Goal: Find specific page/section: Find specific page/section

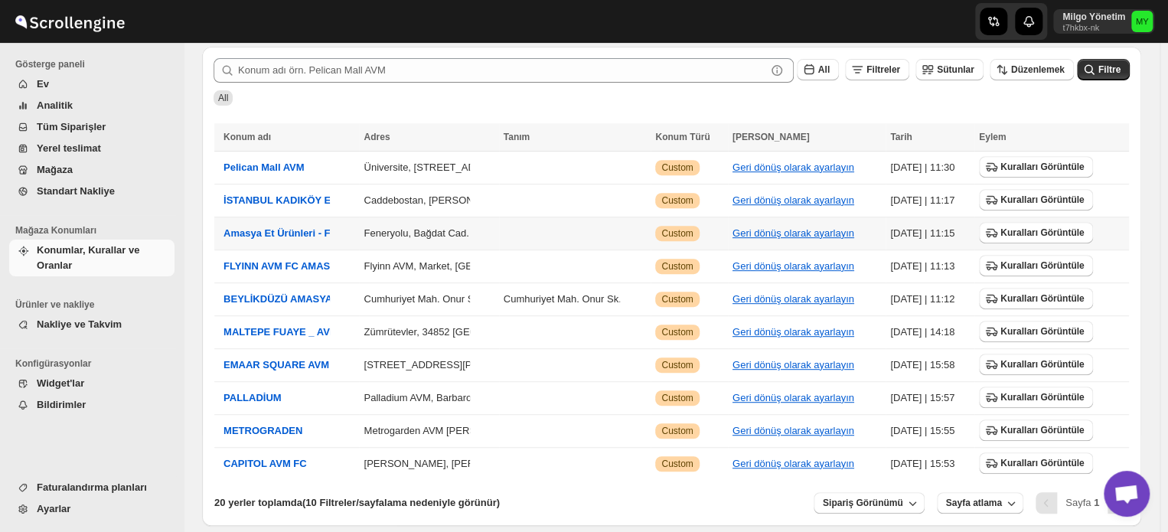
scroll to position [214, 0]
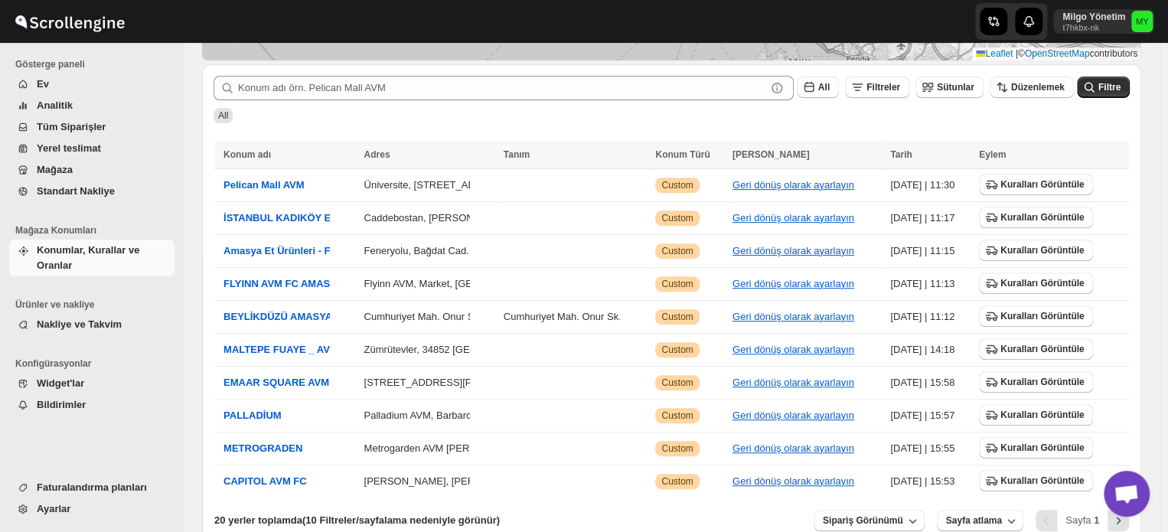
click at [69, 158] on link "Yerel teslimat" at bounding box center [91, 148] width 165 height 21
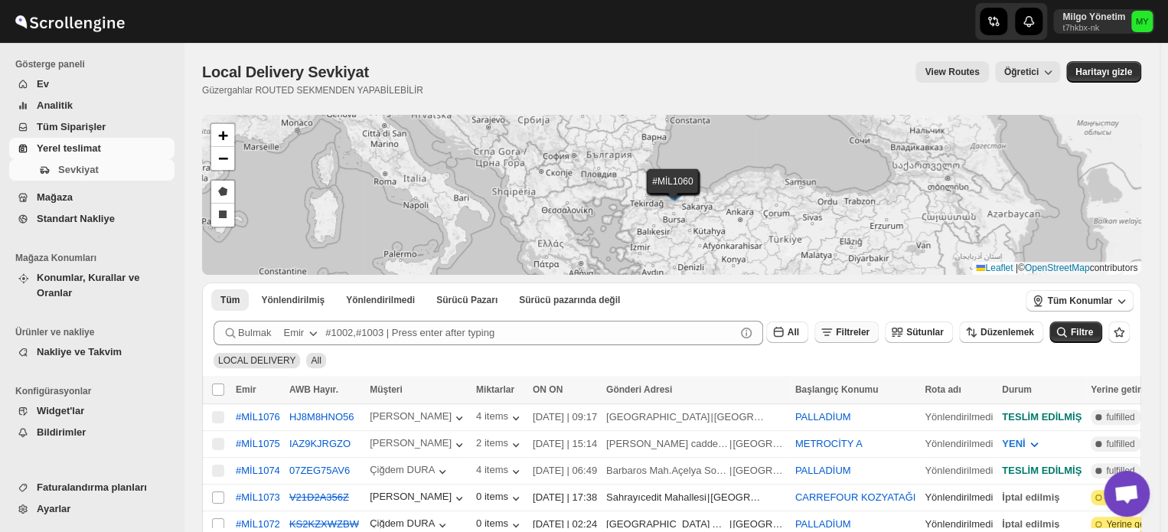
click at [879, 337] on button "Filtreler" at bounding box center [846, 331] width 64 height 21
click at [1071, 291] on button "Tüm Konumlar" at bounding box center [1079, 300] width 108 height 21
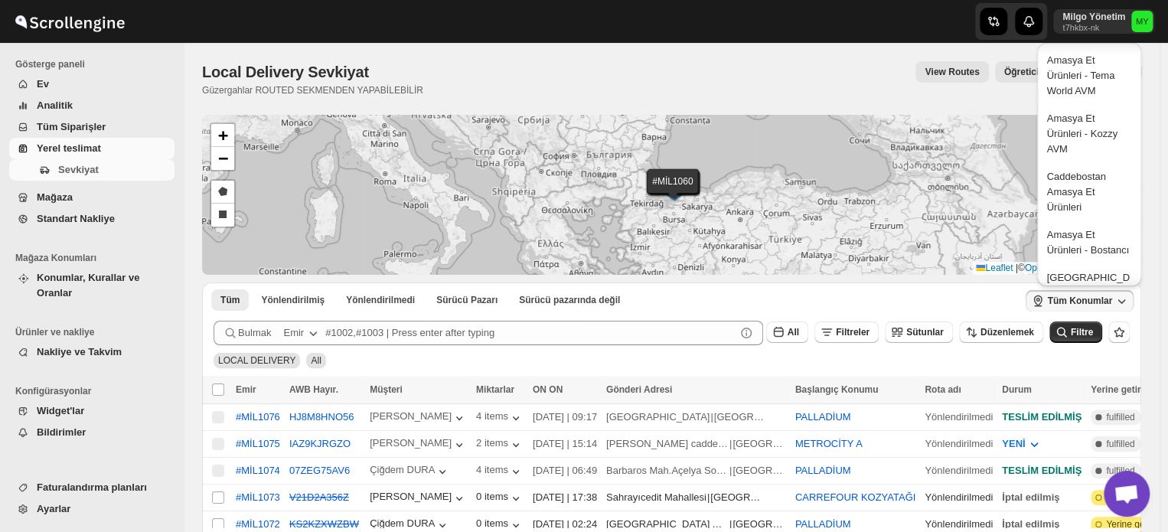
scroll to position [53, 0]
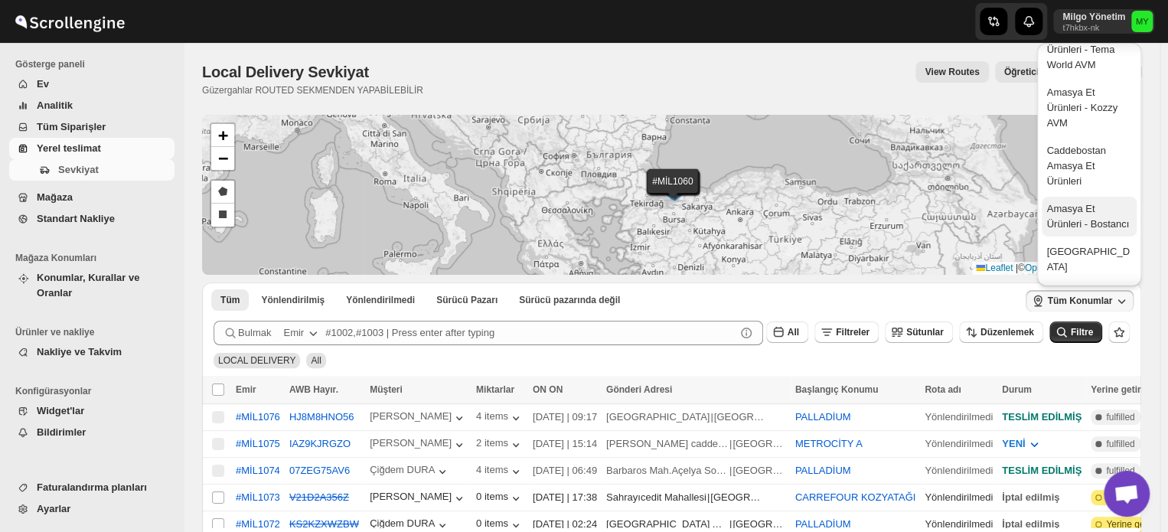
click at [1072, 218] on div "Amasya Et Ürünleri - Bostancı" at bounding box center [1088, 216] width 85 height 31
